Goal: Task Accomplishment & Management: Use online tool/utility

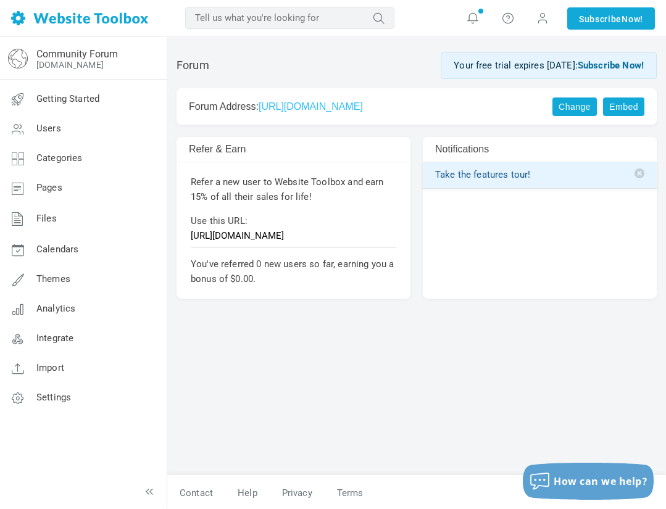
click at [472, 324] on div "Forum Your free trial expires in 12 days: Subscribe Now! Change Embed Forum Add…" at bounding box center [416, 260] width 499 height 429
click at [56, 394] on span "Settings" at bounding box center [53, 397] width 35 height 11
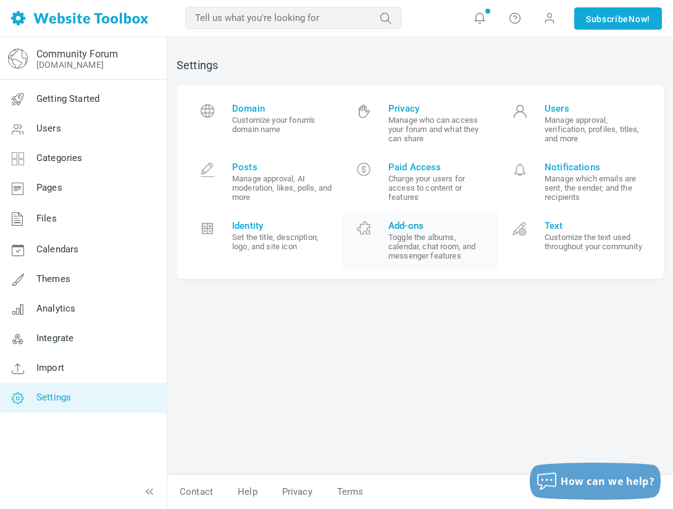
click at [430, 239] on small "Toggle the albums, calendar, chat room, and messenger features" at bounding box center [438, 247] width 101 height 28
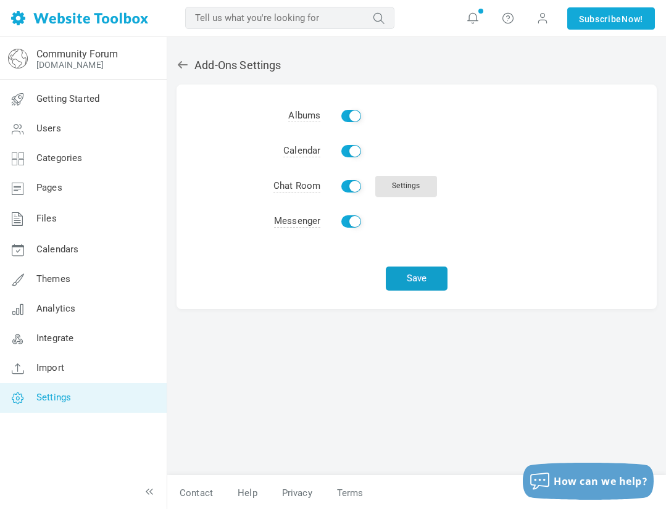
click at [425, 285] on button "Save" at bounding box center [417, 279] width 62 height 24
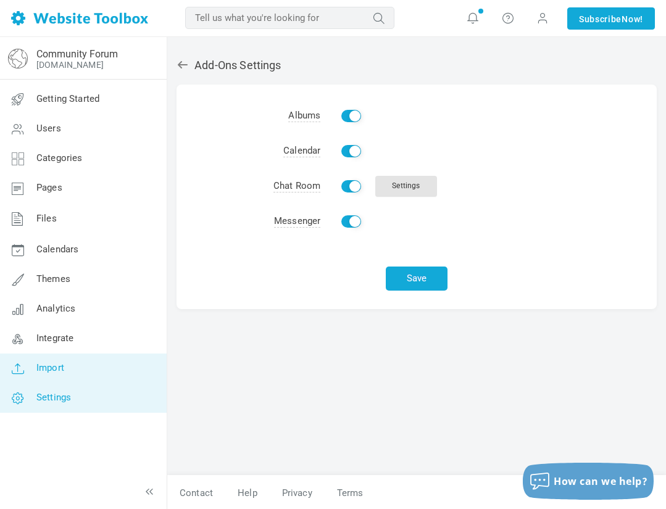
click at [56, 369] on span "Import" at bounding box center [50, 367] width 28 height 11
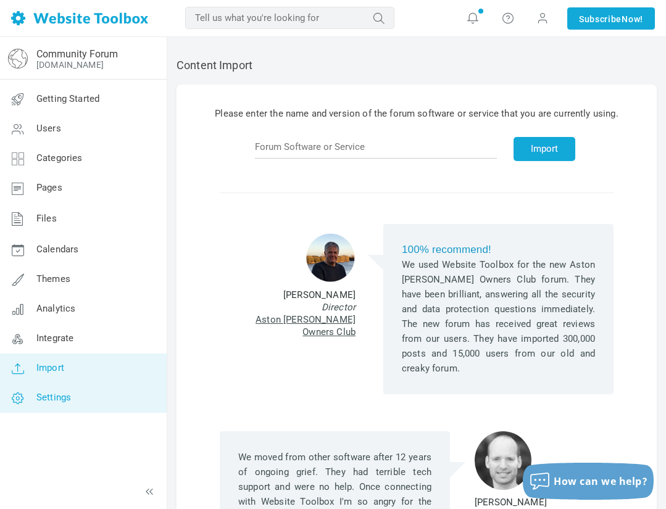
click at [54, 394] on span "Settings" at bounding box center [53, 397] width 35 height 11
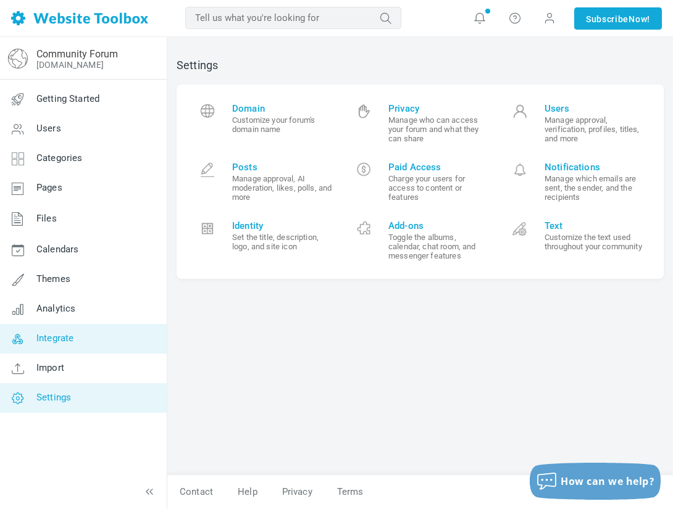
click at [81, 334] on link "Integrate" at bounding box center [82, 339] width 167 height 30
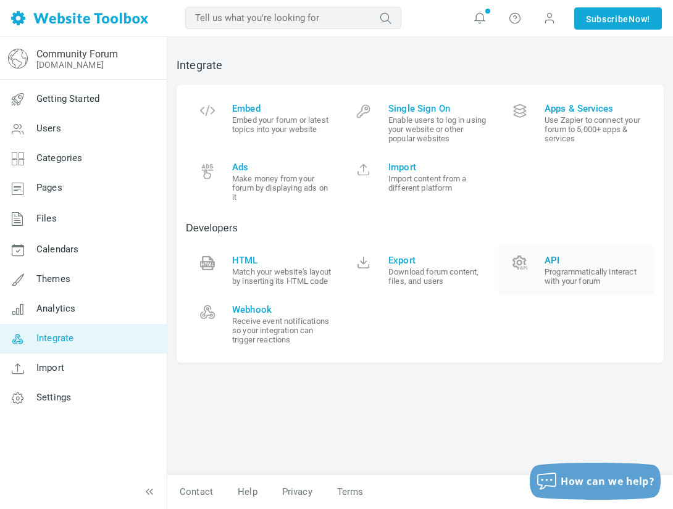
click at [547, 270] on small "Programmatically interact with your forum" at bounding box center [594, 276] width 101 height 19
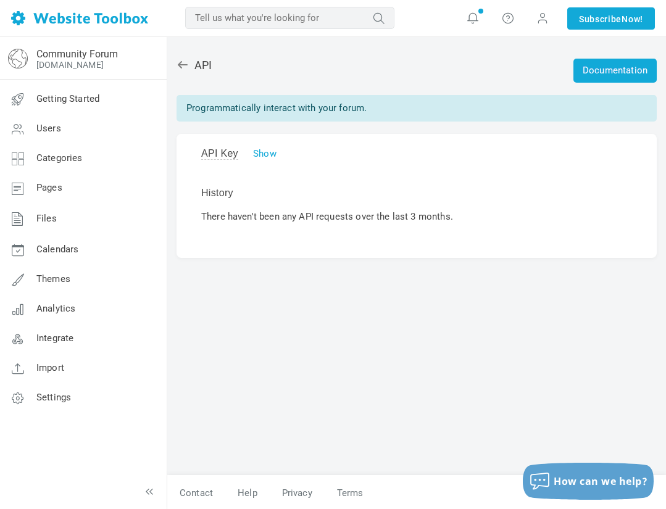
click at [592, 83] on div "Documentation API Programmatically interact with your forum. API Key Show WT282…" at bounding box center [416, 260] width 499 height 429
click at [589, 66] on link "Documentation" at bounding box center [614, 71] width 83 height 24
click at [255, 111] on div "Programmatically interact with your forum." at bounding box center [417, 108] width 480 height 27
click at [181, 66] on icon at bounding box center [183, 65] width 12 height 12
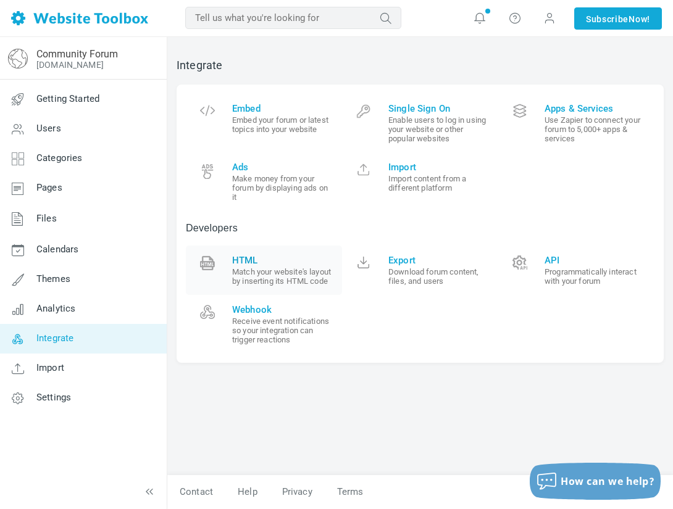
click at [250, 286] on small "Match your website's layout by inserting its HTML code" at bounding box center [282, 276] width 101 height 19
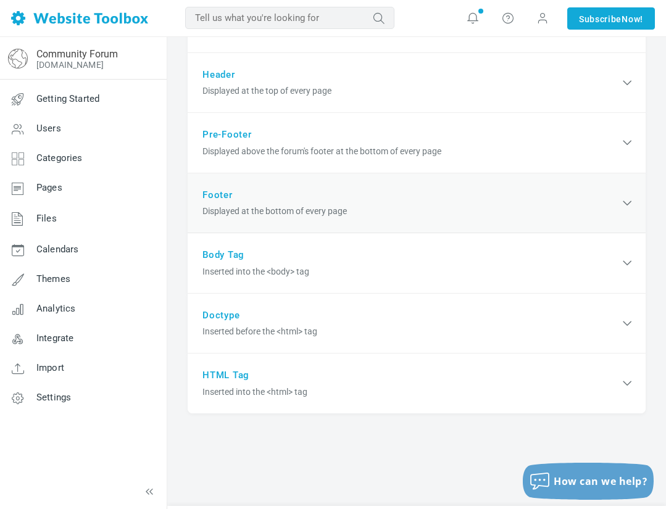
scroll to position [185, 0]
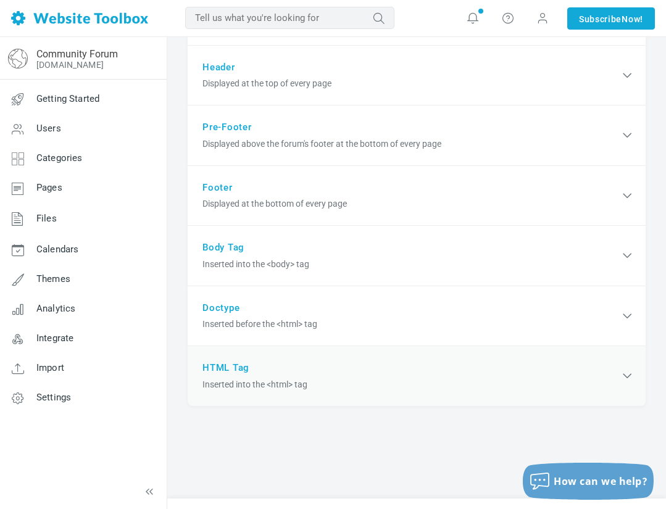
click at [234, 364] on div "HTML Tag Inserted into the <html> tag" at bounding box center [417, 376] width 458 height 60
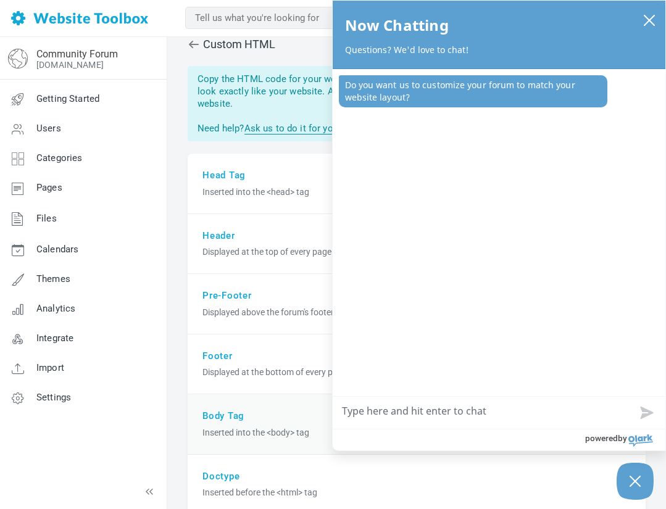
scroll to position [12, 0]
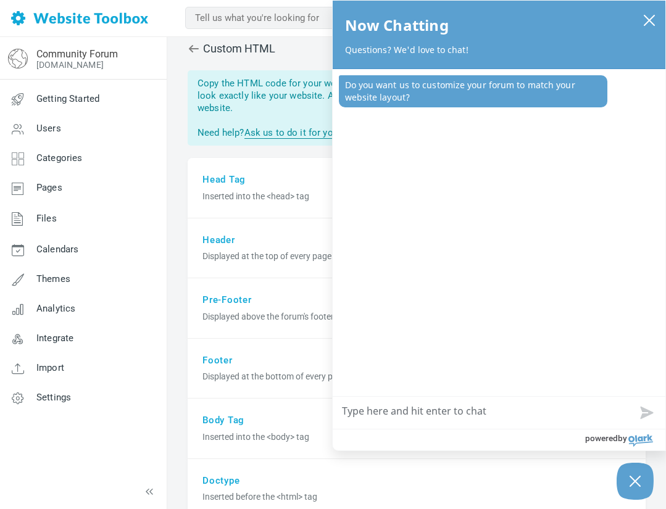
click at [397, 417] on textarea "How can we help?" at bounding box center [499, 413] width 333 height 32
type textarea "h"
type textarea "ho"
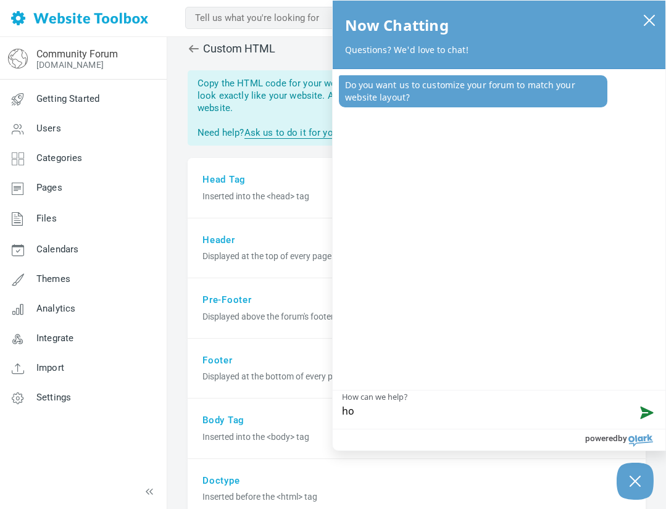
type textarea "how"
type textarea "how c"
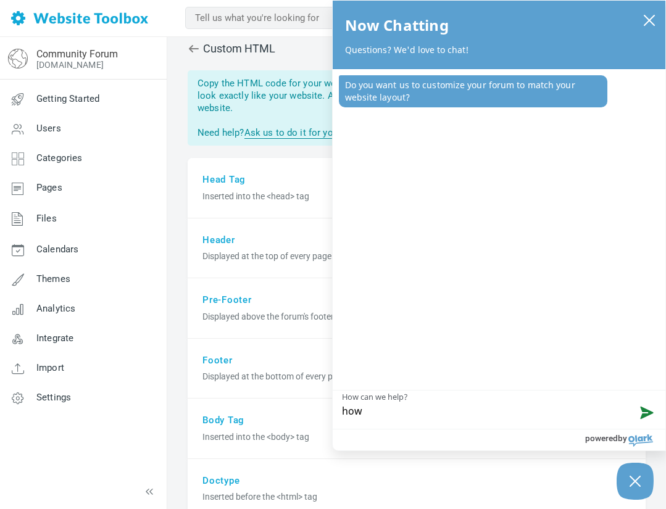
type textarea "how c"
type textarea "how ca"
type textarea "how can"
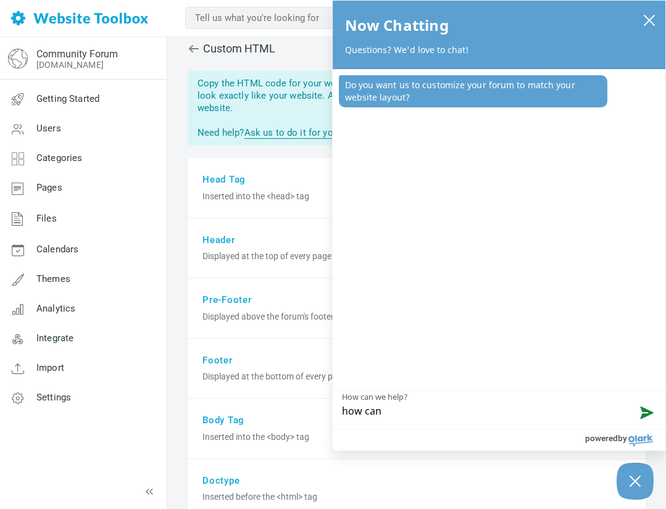
type textarea "how can"
type textarea "how can i"
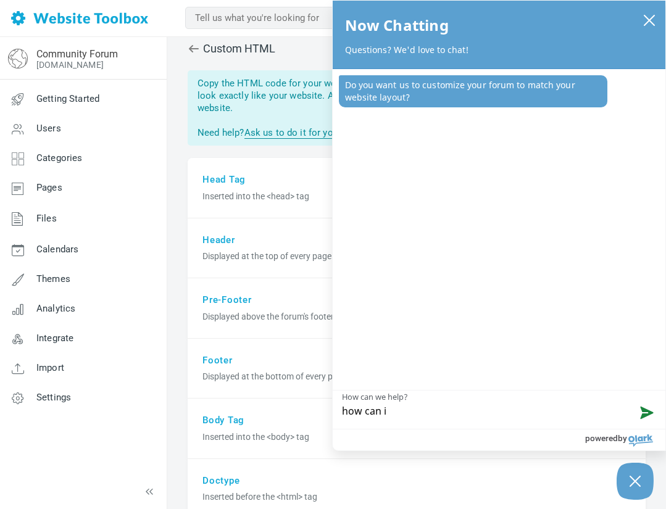
type textarea "how can i"
type textarea "how can i e"
type textarea "how can i em"
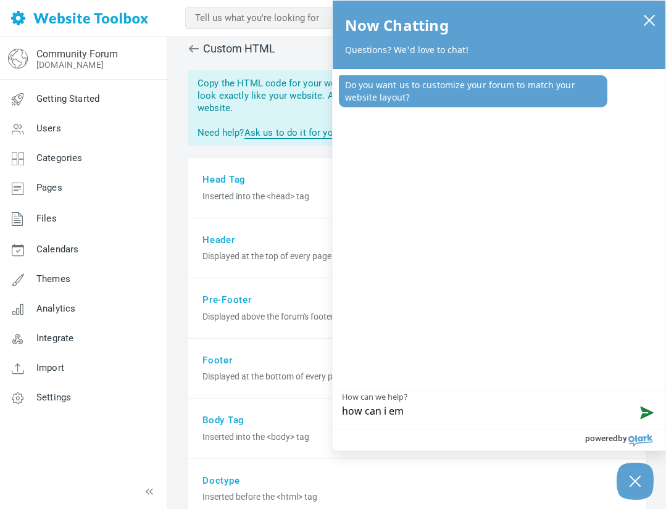
type textarea "how can i emf"
type textarea "how can i em"
type textarea "how can i emb"
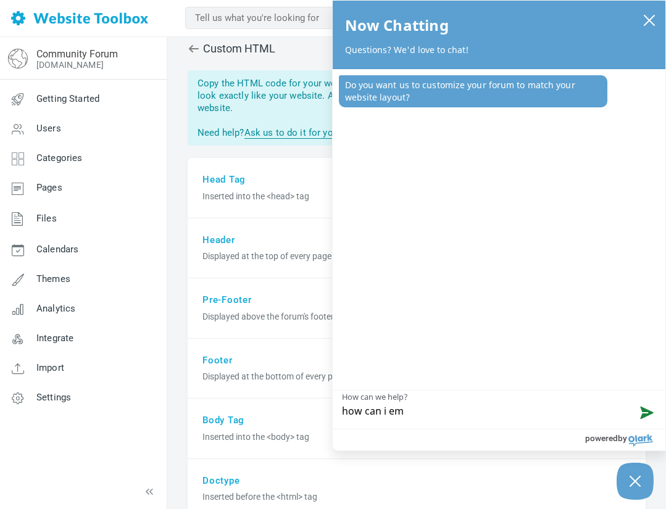
type textarea "how can i emb"
type textarea "how can i embe"
type textarea "how can i embed"
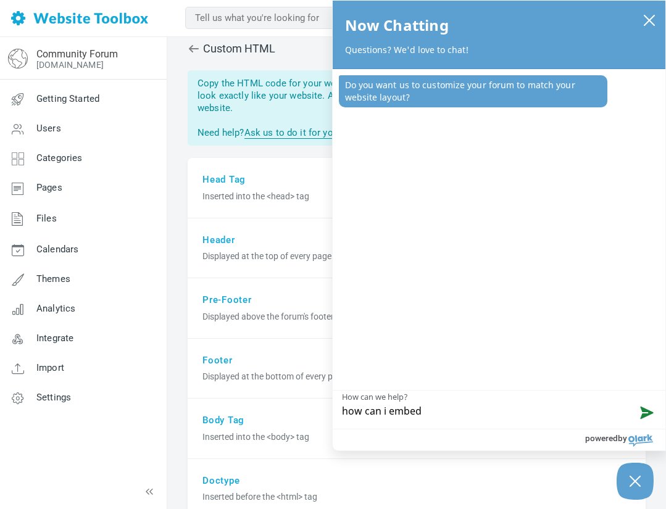
type textarea "how can i embed"
type textarea "how can i embed i"
type textarea "how can i embed it"
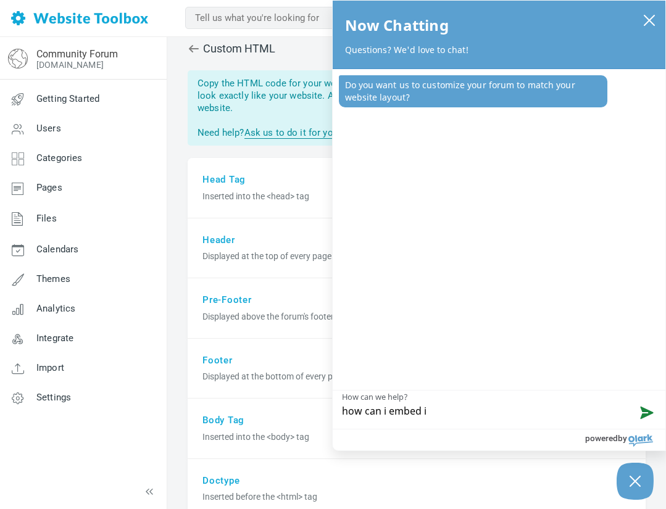
type textarea "how can i embed it"
type textarea "how can i embed it m"
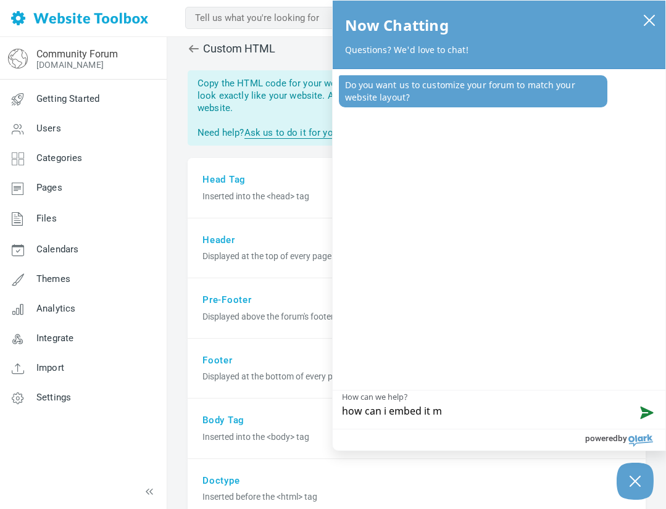
type textarea "how can i embed it my"
type textarea "how can i embed it my a"
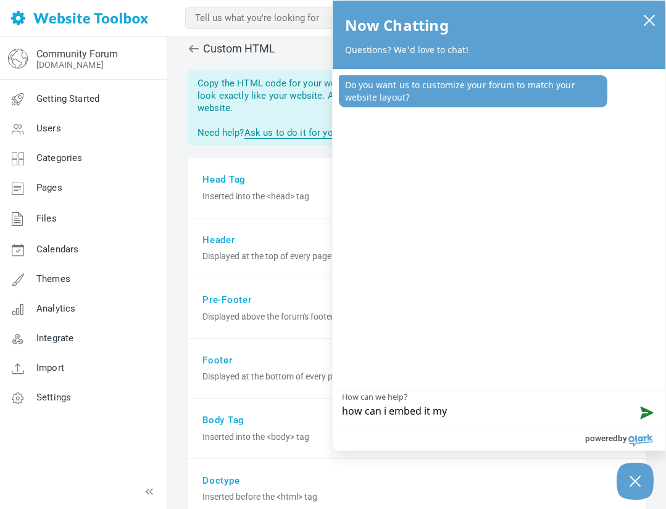
type textarea "how can i embed it my a"
type textarea "how can i embed it my ap"
type textarea "how can i embed it my app"
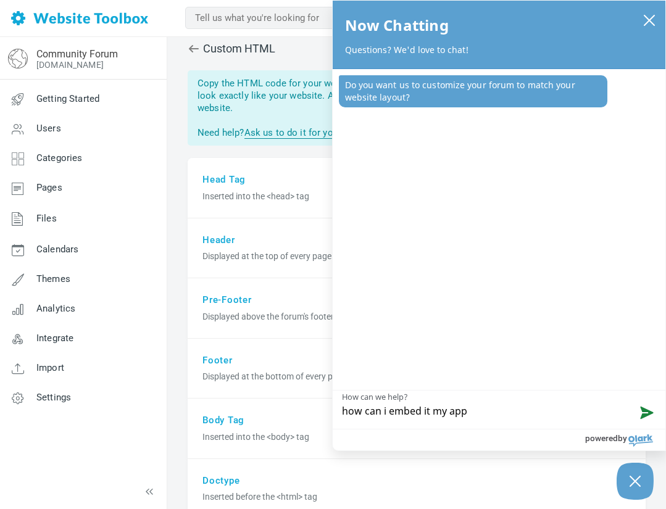
type textarea "how can i embed it my appl"
type textarea "how can i embed it my appli"
type textarea "how can i embed it my applio"
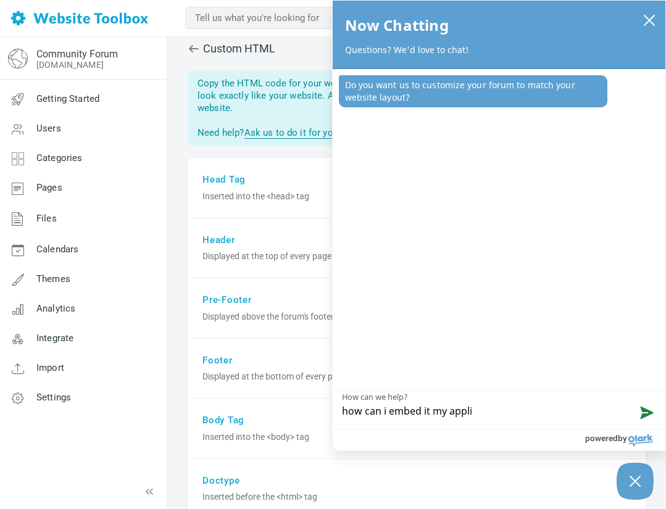
type textarea "how can i embed it my applio"
type textarea "how can i embed it my applioc"
type textarea "how can i embed it my applioca"
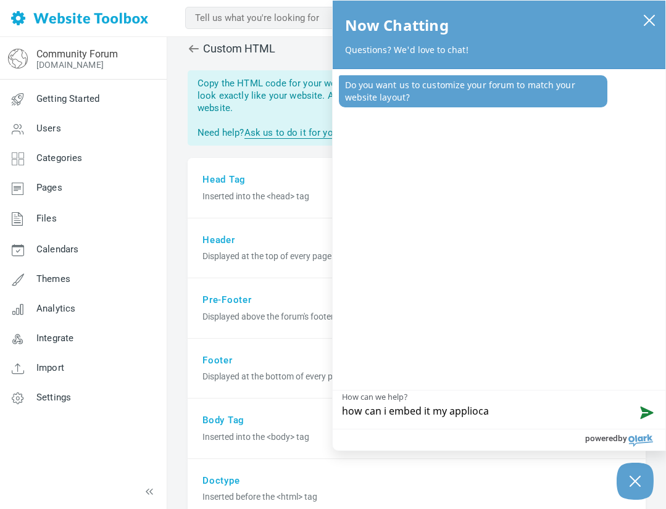
type textarea "how can i embed it my appliocat"
type textarea "how can i embed it my appliocati"
type textarea "how can i embed it my appliocatio"
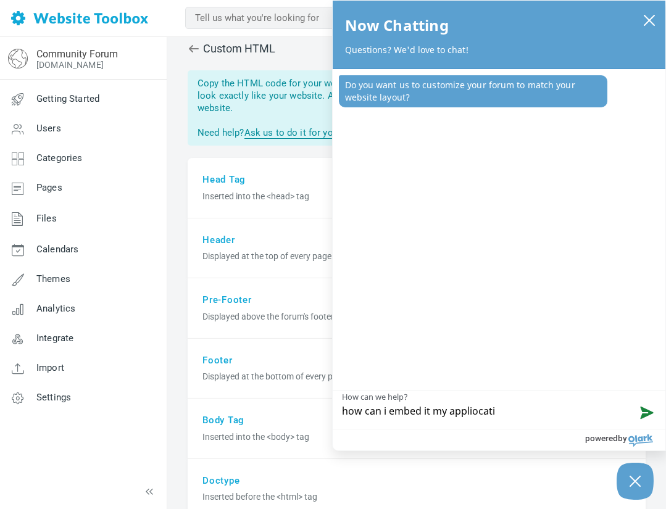
type textarea "how can i embed it my appliocatio"
type textarea "how can i embed it my appliocation"
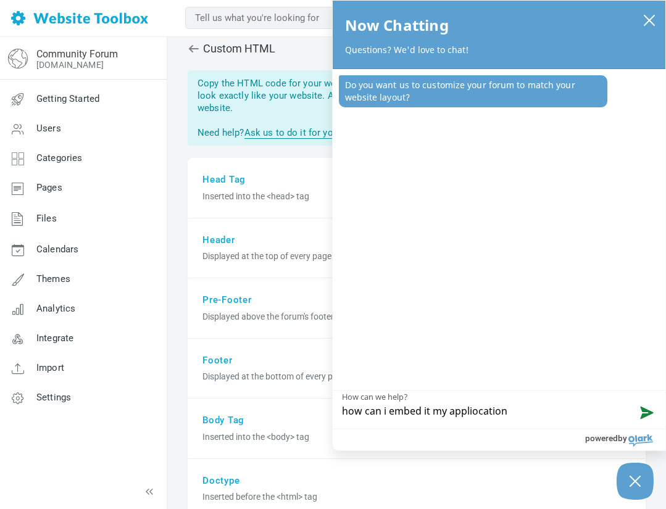
type textarea "how can i embed it my application"
type textarea "how can i embed it my appliication"
type textarea "how can i embed it my appliication."
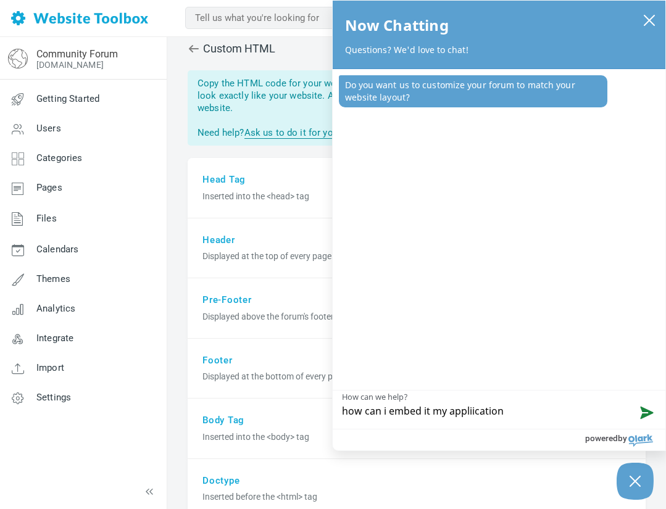
type textarea "how can i embed it my appliication."
type textarea "how can i embed it my appliication. M"
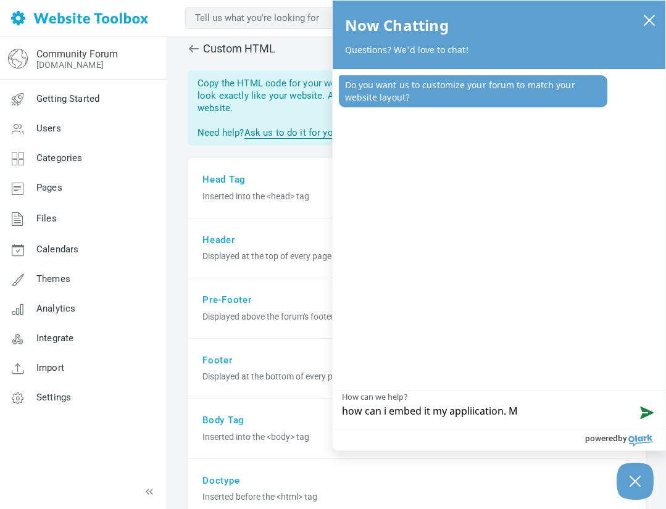
type textarea "how can i embed it my appliication. My"
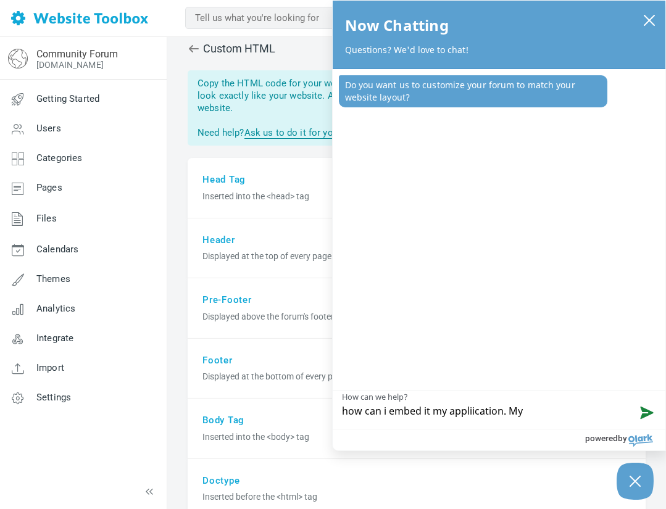
type textarea "how can i embed it my appliication. My"
type textarea "how can i embed it my appliication. M"
type textarea "how can i embed it my appliication."
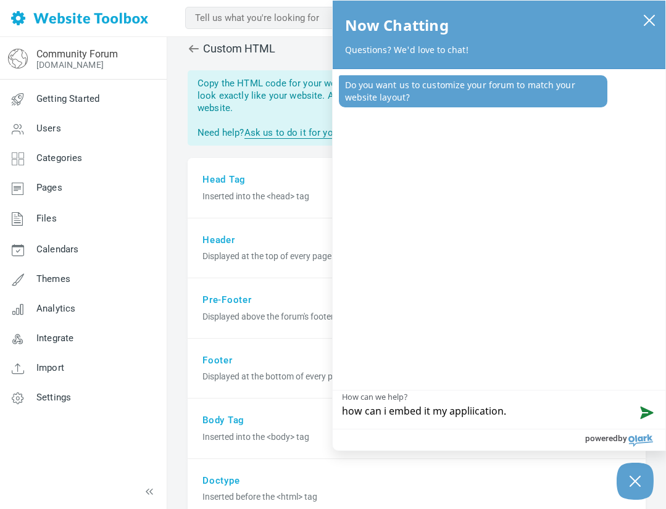
type textarea "how can i embed it my appliication. I"
type textarea "how can i embed it my appliication. I u"
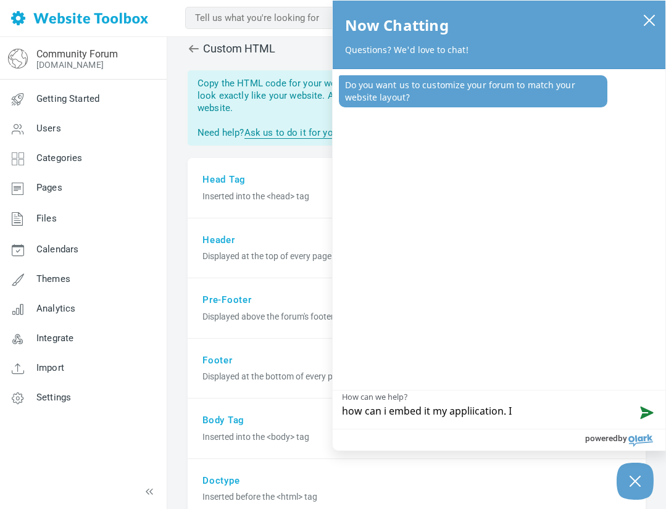
type textarea "how can i embed it my appliication. I u"
type textarea "how can i embed it my appliication. I us"
type textarea "how can i embed it my appliication. I usw"
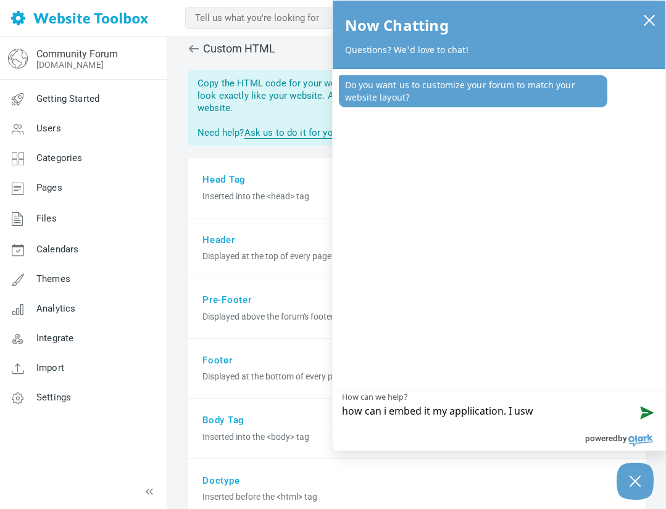
type textarea "how can i embed it my appliication. I us"
type textarea "how can i embed it my appliication. I usq"
type textarea "how can i embed it my appliication. I us"
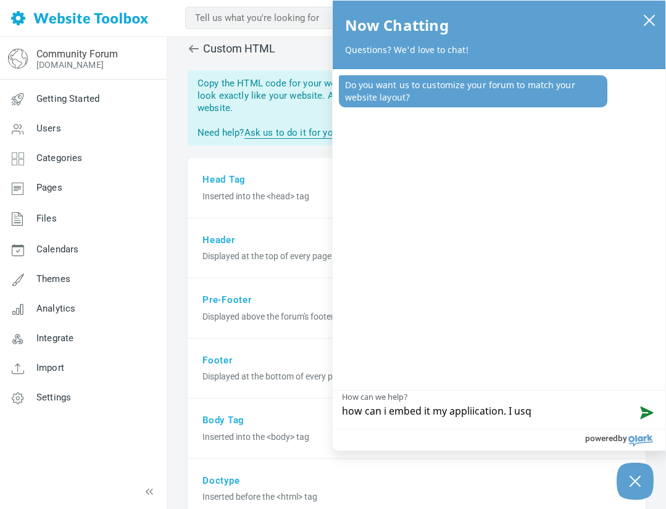
type textarea "how can i embed it my appliication. I us"
type textarea "how can i embed it my appliication. I usw"
type textarea "how can i embed it my appliication. I us"
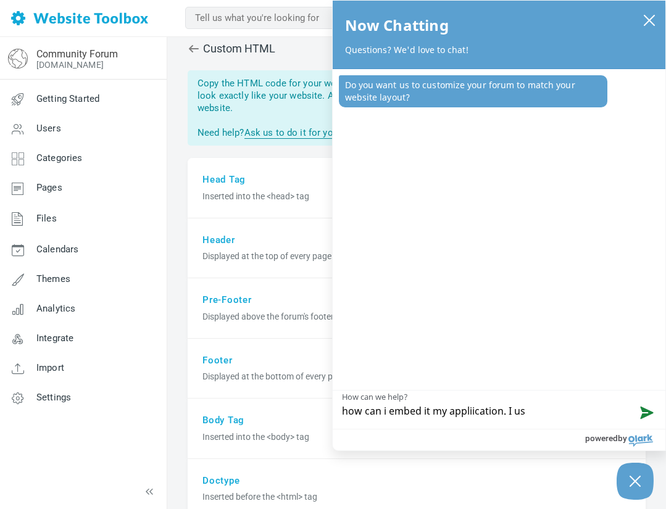
type textarea "how can i embed it my appliication. I use"
type textarea "how can i embed it my appliication. I use S"
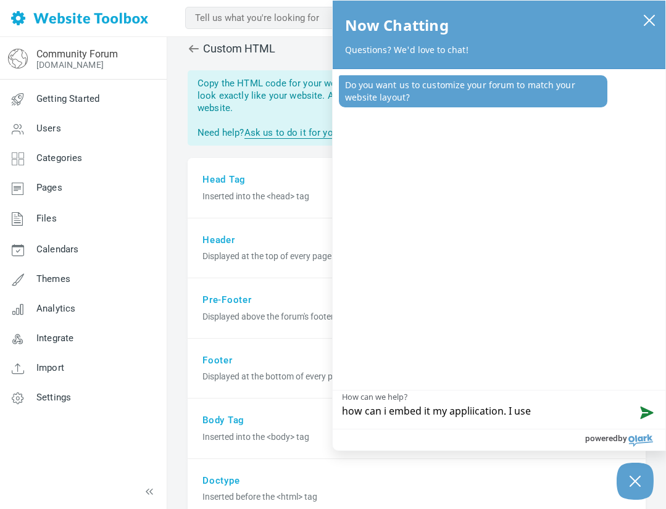
type textarea "how can i embed it my appliication. I use S"
type textarea "how can i embed it my appliication. I use Sq"
type textarea "how can i embed it my appliication. I use Sql"
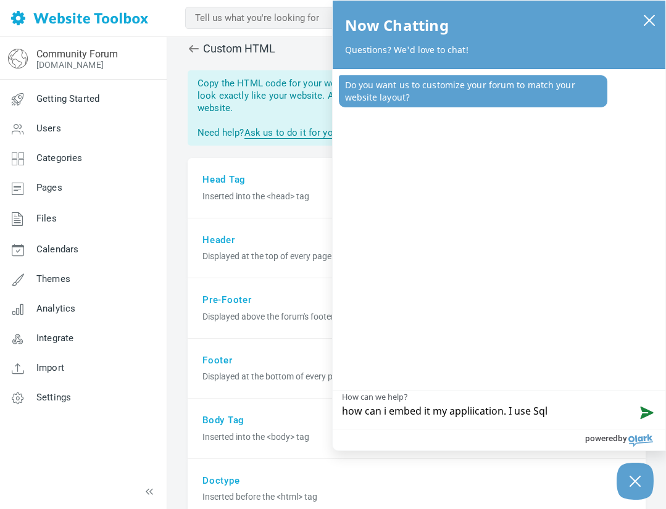
type textarea "how can i embed it my appliication. I use Sqli"
type textarea "how can i embed it my appliication. I use Sqlit"
type textarea "how can i embed it my appliication. I use Sqlite"
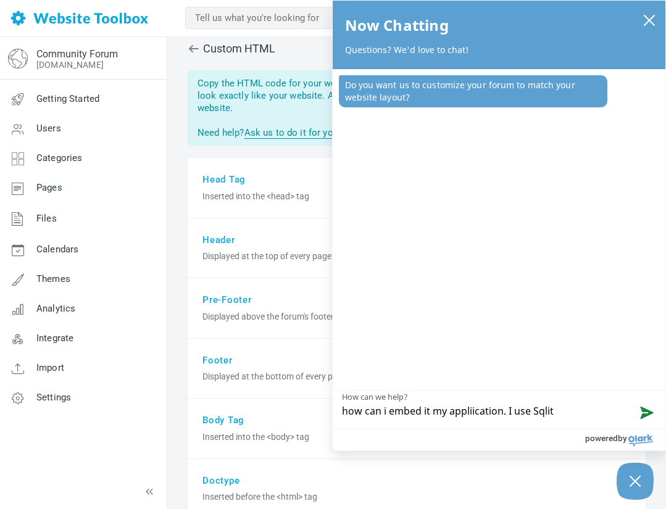
type textarea "how can i embed it my appliication. I use Sqlite"
type textarea "how can i embed it my appliication. I use Sqlite n"
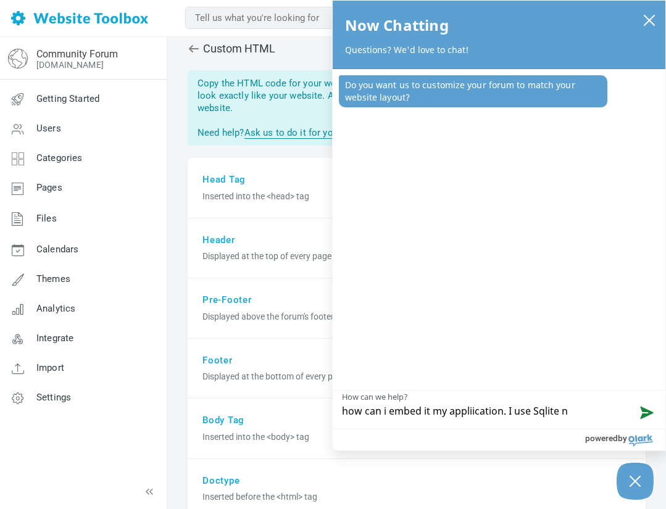
type textarea "how can i embed it my appliication. I use Sqlite na"
type textarea "how can i embed it my appliication. I use Sqlite nas"
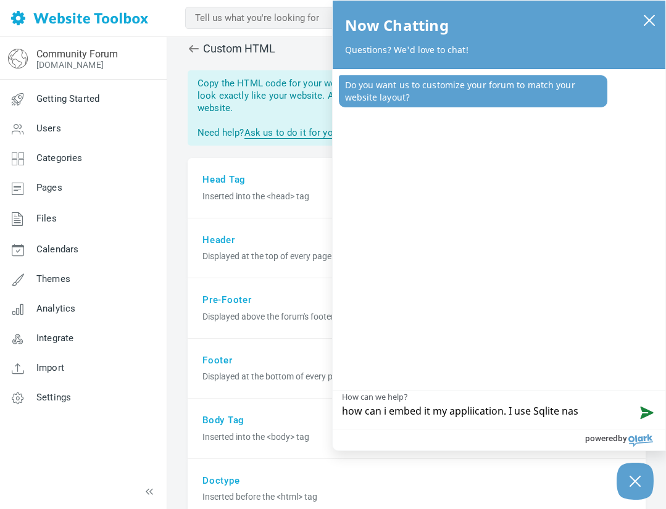
type textarea "how can i embed it my appliication. I use Sqlite nas"
type textarea "how can i embed it my appliication. I use Sqlite nas A"
type textarea "how can i embed it my appliication. I use Sqlite nas Ad"
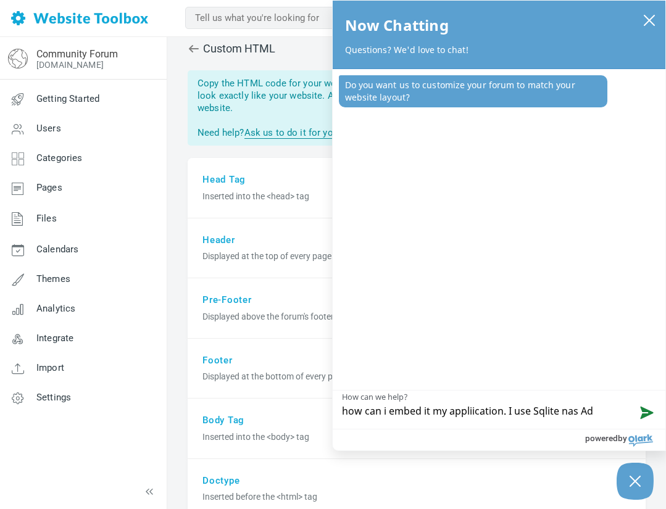
type textarea "how can i embed it my appliication. I use Sqlite nas Ada"
type textarea "how can i embed it my appliication. I use Sqlite nas Ada\"
type textarea "how can i embed it my appliication. I use Sqlite nas Ada"
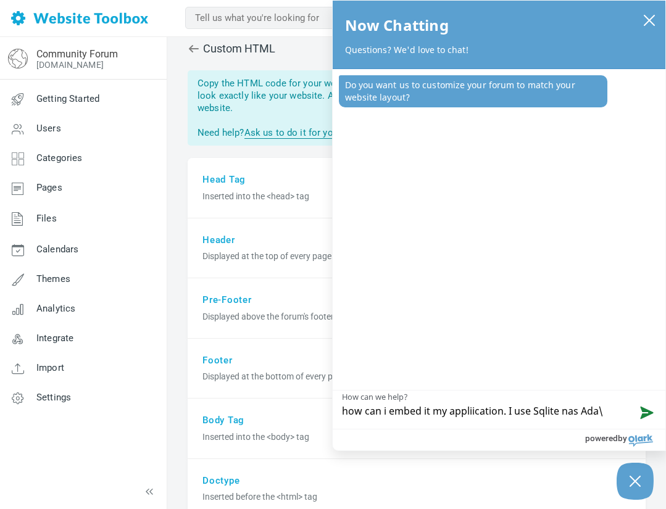
type textarea "how can i embed it my appliication. I use Sqlite nas Ada"
type textarea "how can i embed it my appliication. I use Sqlite nas Adas"
type textarea "how can i embed it my appliication. I use Sqlite nas Adast"
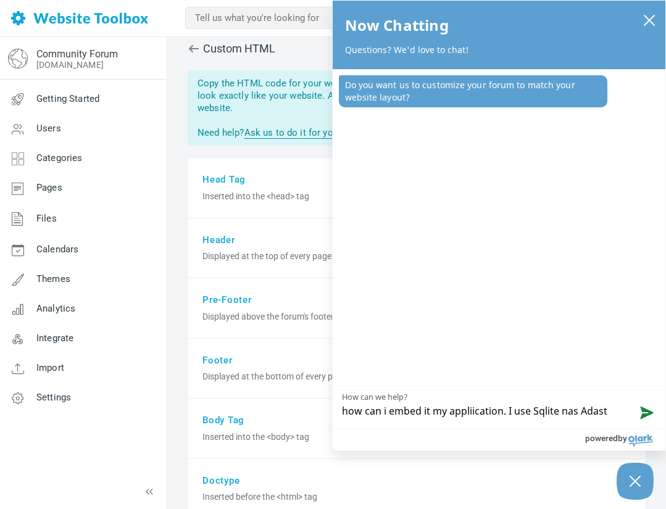
type textarea "how can i embed it my appliication. I use Sqlite nas dast"
type textarea "how can i embed it my appliication. I use Sqlite nasdast"
type textarea "how can i embed it my appliication. I use Sqlite nadast"
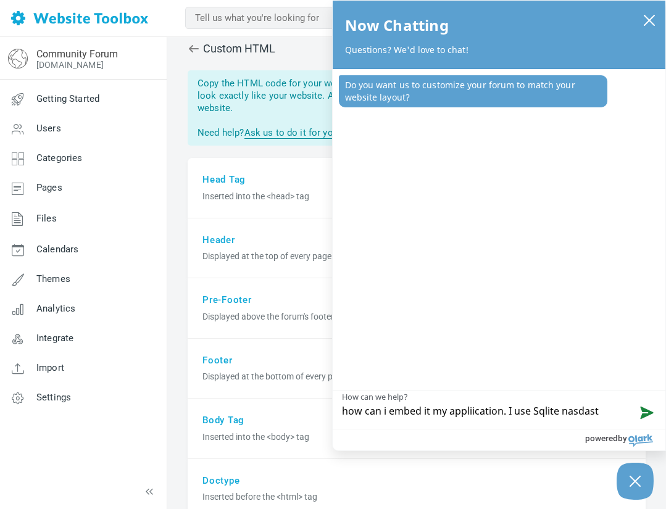
type textarea "how can i embed it my appliication. I use Sqlite nadast"
type textarea "how can i embed it my appliication. I use Sqlite ndast"
type textarea "how can i embed it my appliication. I use Sqlite dast"
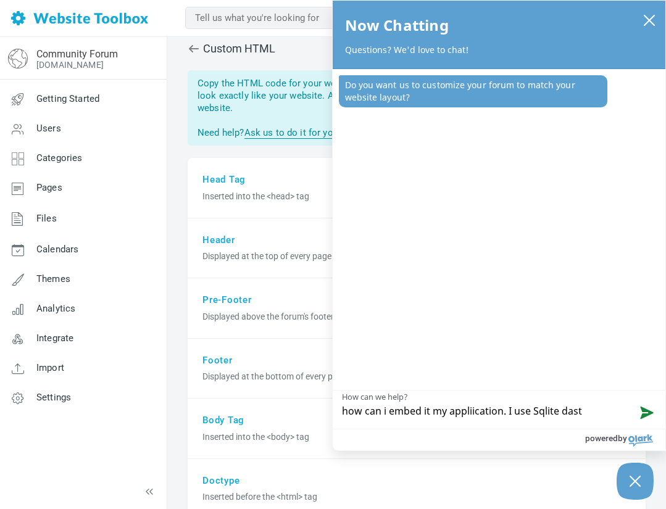
type textarea "how can i embed it my appliication. I use Sqlite Fdast"
type textarea "how can i embed it my appliication. I use Sqlite Fadast"
type textarea "how can i embed it my appliication. I use Sqlite Fasdast"
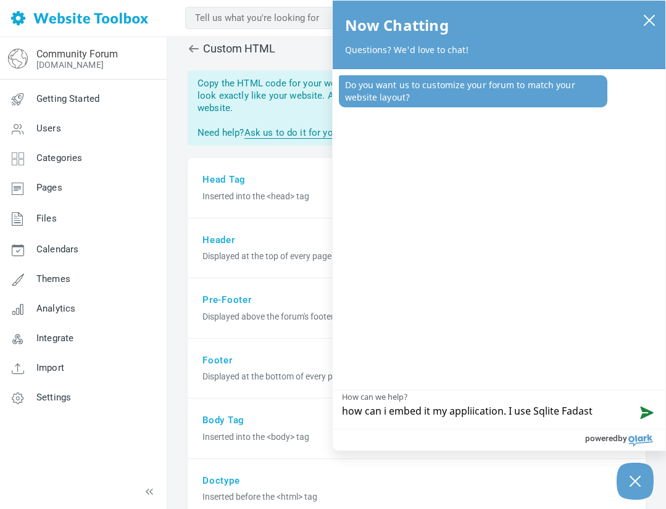
type textarea "how can i embed it my appliication. I use Sqlite Fasdast"
type textarea "how can i embed it my appliication. I use Sqlite Fastdast"
type textarea "how can i embed it my appliication. I use Sqlite FastAdast"
type textarea "how can i embed it my appliication. I use Sqlite FastAPdast"
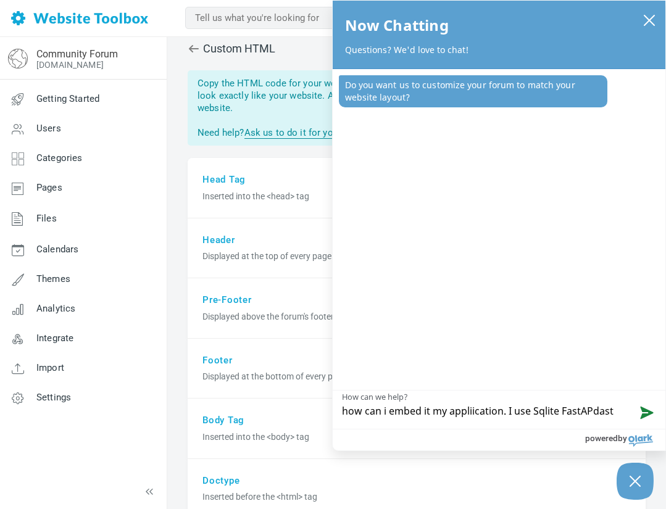
type textarea "how can i embed it my appliication. I use Sqlite FastAP dast"
type textarea "how can i embed it my appliication. I use Sqlite FastAP Idast"
type textarea "how can i embed it my appliication. I use Sqlite FastAP Iast"
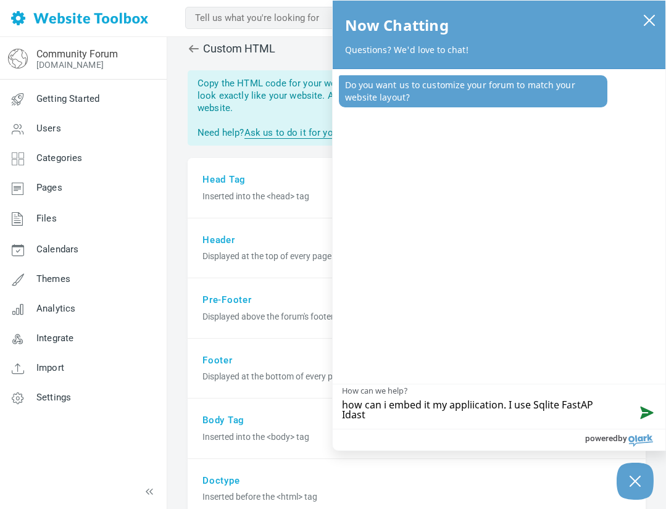
type textarea "how can i embed it my appliication. I use Sqlite FastAP Iast"
type textarea "how can i embed it my appliication. I use Sqlite FastAP Ist"
type textarea "how can i embed it my appliication. I use Sqlite FastAP It"
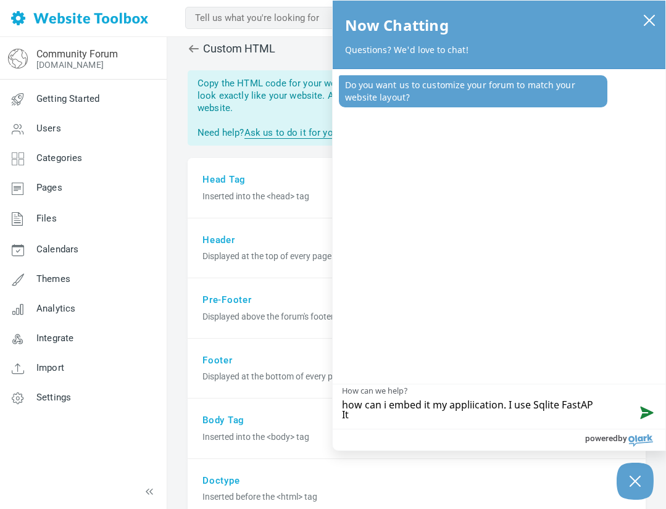
type textarea "how can i embed it my appliication. I use Sqlite FastAP I"
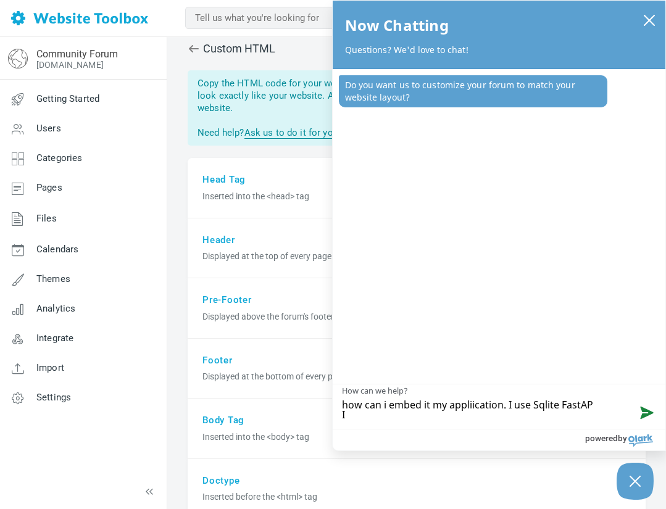
type textarea "how can i embed it my appliication. I use Sqlite FastAP I"
type textarea "how can i embed it my appliication. I use Sqlite FastAP I."
type textarea "how can i embed it my appliication. I use Sqlite FastAP I"
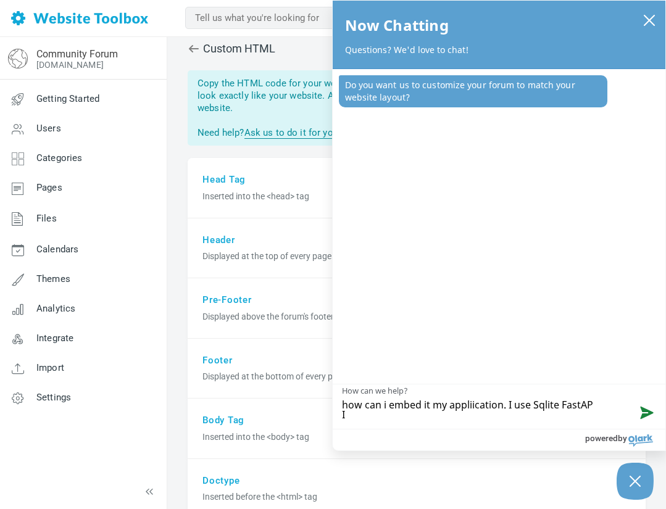
type textarea "how can i embed it my appliication. I use Sqlite FastAP I"
type textarea "how can i embed it my appliication. I use Sqlite FastAP I B"
type textarea "how can i embed it my appliication. I use Sqlite FastAP I Bs"
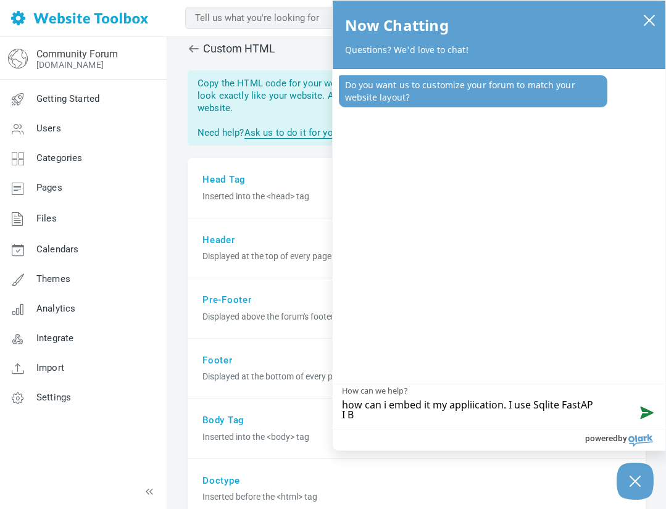
type textarea "how can i embed it my appliication. I use Sqlite FastAP I Bs"
click at [648, 418] on button "Send message" at bounding box center [644, 411] width 42 height 35
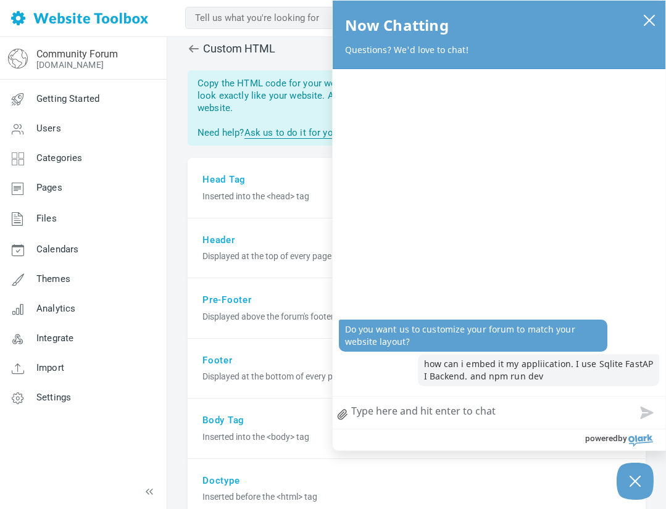
click at [497, 411] on textarea "How can we help?" at bounding box center [499, 413] width 333 height 32
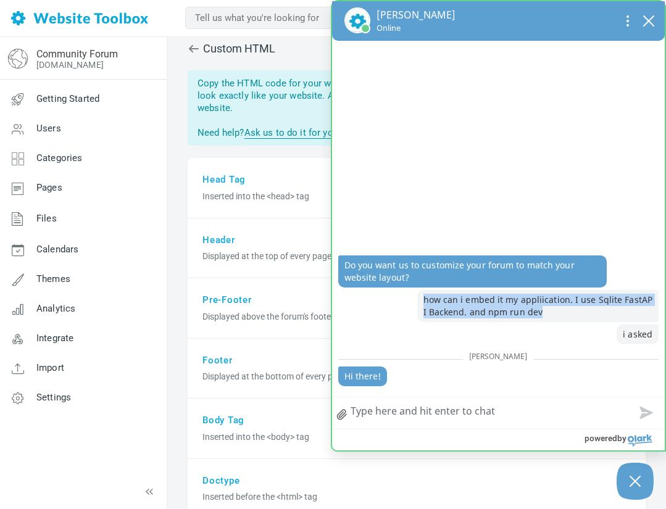
drag, startPoint x: 571, startPoint y: 319, endPoint x: 417, endPoint y: 280, distance: 158.5
click at [417, 280] on div "agent sent Do you want us to customize your forum to match your website layout?…" at bounding box center [498, 322] width 333 height 147
copy div "you sent how can i embed it my appliication. I use Sqlite FastAP I Backend. and…"
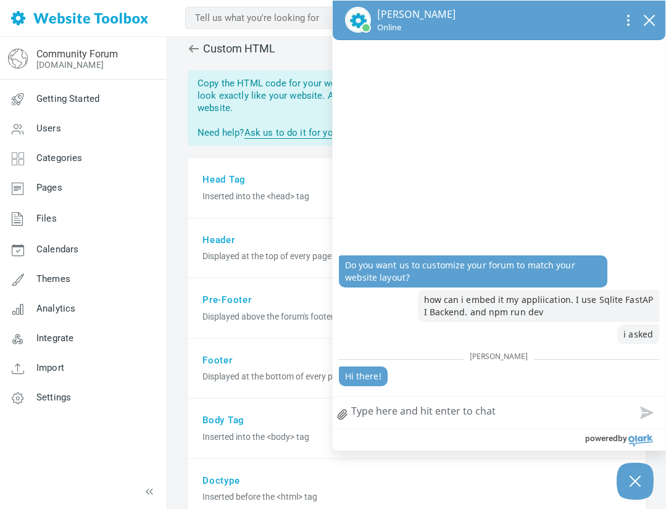
click at [436, 406] on textarea "How can we help?" at bounding box center [499, 413] width 333 height 32
paste textarea "you senthow can i embed it my appliication. I use Sqlite FastAP I Backend. and …"
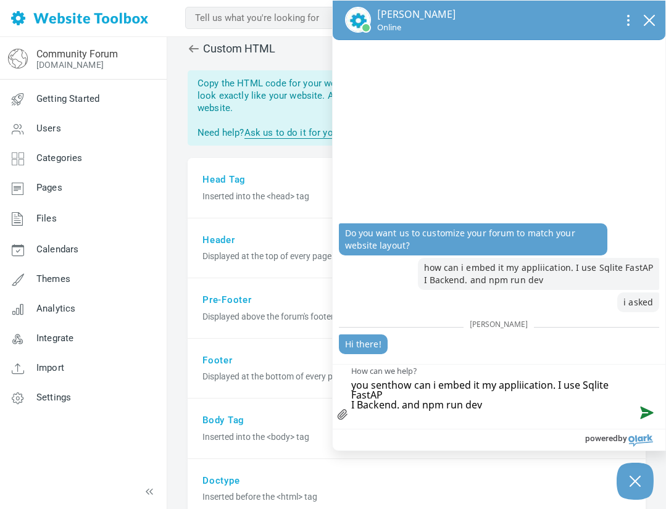
scroll to position [0, 0]
click at [646, 415] on button "Send message" at bounding box center [644, 411] width 42 height 35
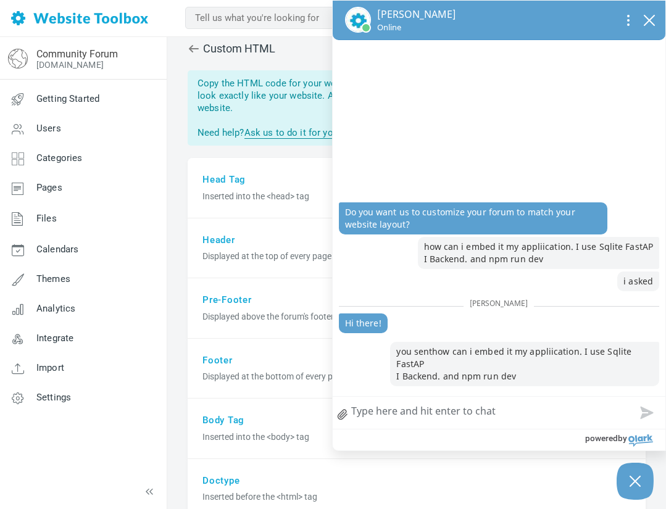
click at [278, 112] on div "Copy the HTML code for your website layout into your forum's header and footer …" at bounding box center [417, 107] width 458 height 75
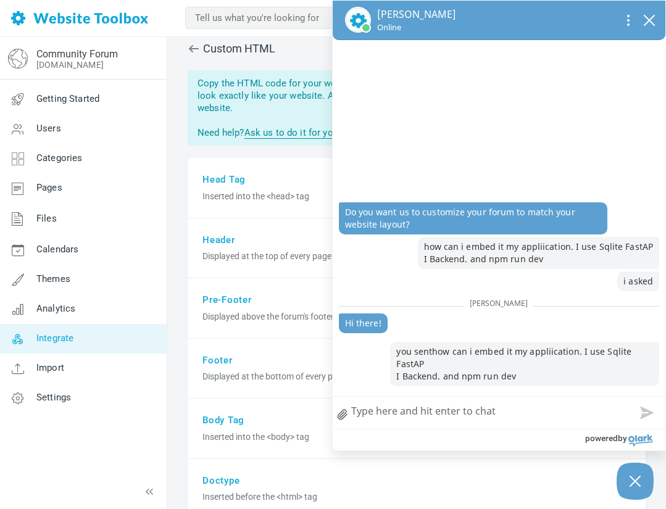
click at [114, 336] on link "Integrate" at bounding box center [82, 339] width 167 height 30
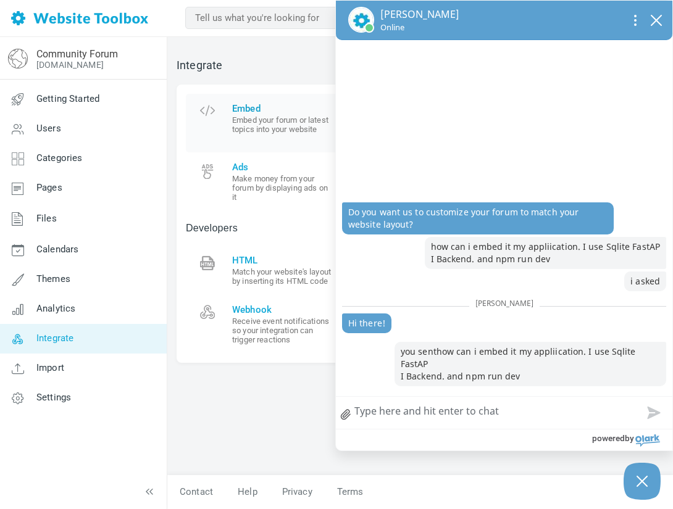
click at [264, 123] on small "Embed your forum or latest topics into your website" at bounding box center [282, 124] width 101 height 19
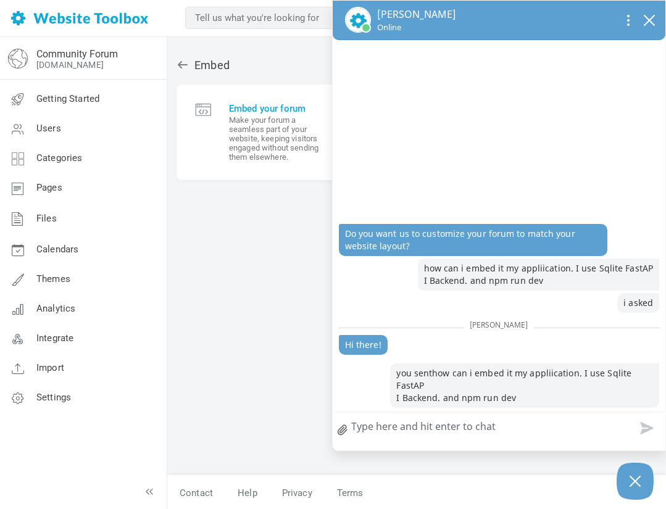
click at [230, 239] on div "Embed Embed your forum Make your forum a seamless part of your website, keeping…" at bounding box center [416, 260] width 499 height 429
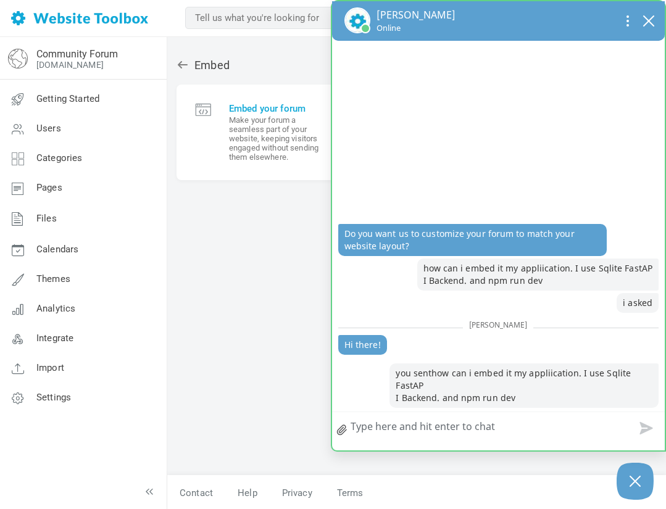
click at [644, 4] on div "[PERSON_NAME] Online" at bounding box center [498, 20] width 333 height 39
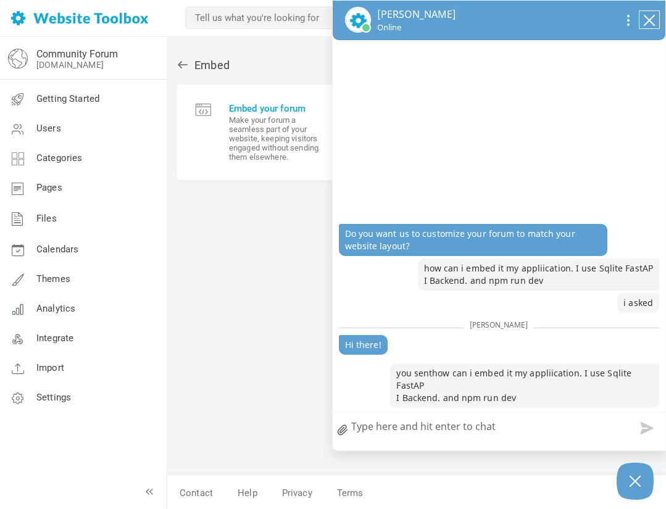
click at [644, 24] on icon "close chatbox" at bounding box center [649, 20] width 12 height 12
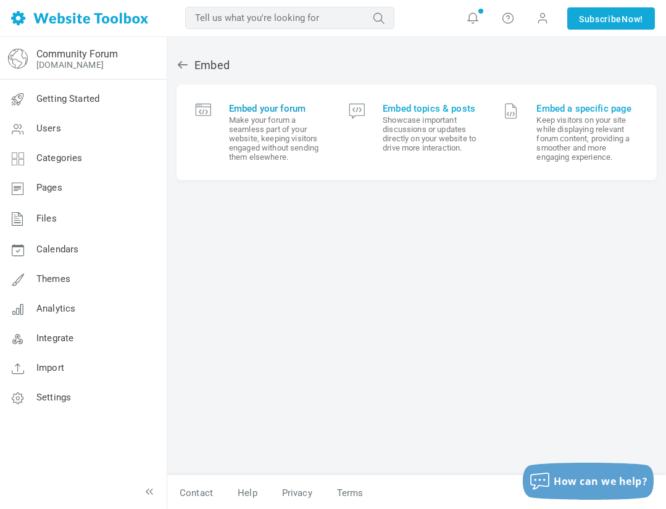
click at [298, 121] on small "Make your forum a seamless part of your website, keeping visitors engaged witho…" at bounding box center [280, 138] width 102 height 46
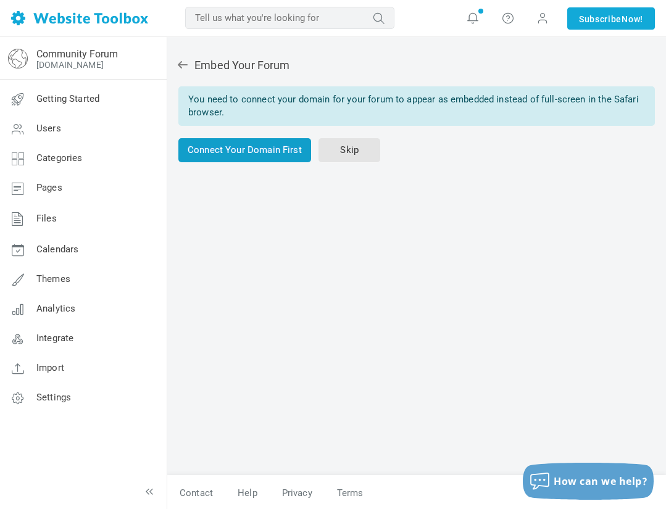
click at [283, 154] on link "Connect Your Domain First" at bounding box center [244, 150] width 133 height 24
click at [339, 154] on link "Skip" at bounding box center [349, 150] width 62 height 24
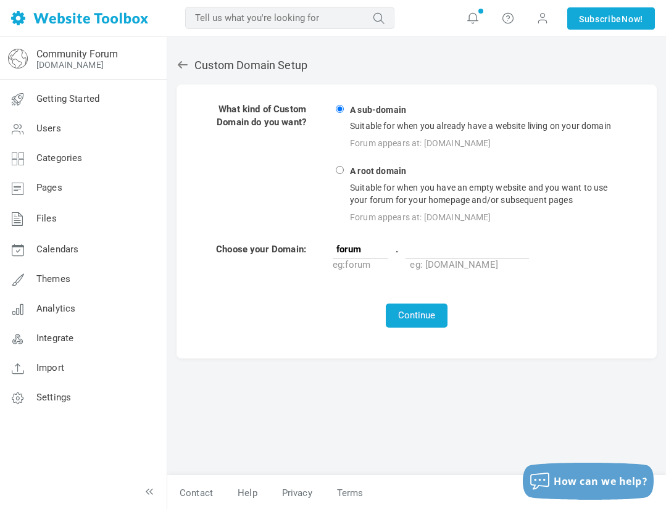
click at [340, 167] on input "A root domain Suitable for when you have an empty website and you want to use y…" at bounding box center [340, 170] width 8 height 8
radio input "true"
type input "www"
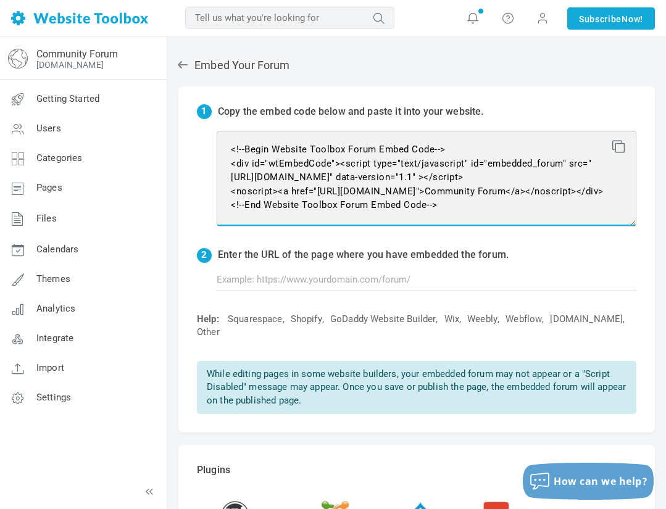
drag, startPoint x: 387, startPoint y: 220, endPoint x: 197, endPoint y: 127, distance: 211.1
click at [197, 127] on div "1 Copy the embed code below and paste it into your website. <!--Begin Website T…" at bounding box center [416, 259] width 476 height 346
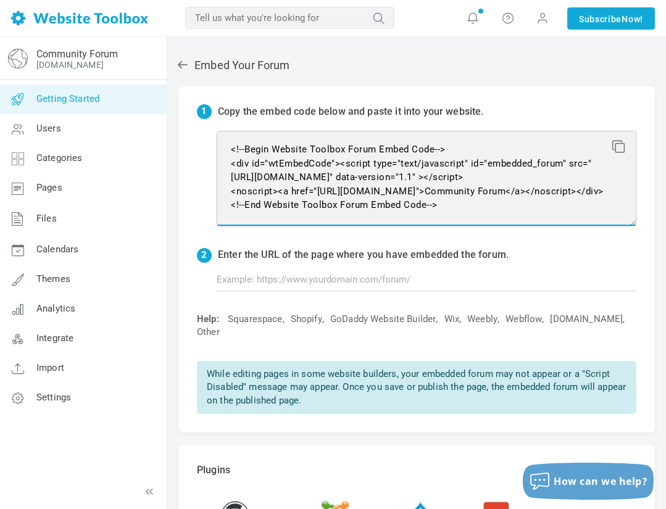
drag, startPoint x: 447, startPoint y: 212, endPoint x: 130, endPoint y: 89, distance: 340.4
click at [130, 89] on div "Community Forum [DOMAIN_NAME] Getting Started Users Categories Pages Files Cale…" at bounding box center [333, 347] width 666 height 620
